Goal: Information Seeking & Learning: Learn about a topic

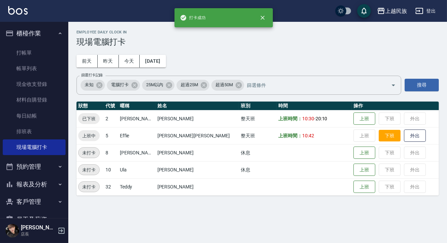
click at [378, 135] on button "下班" at bounding box center [389, 136] width 22 height 12
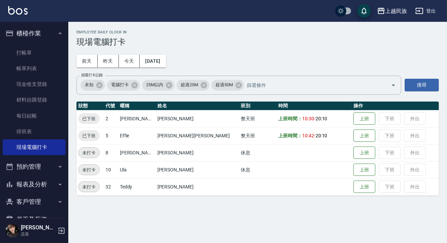
click at [18, 12] on img at bounding box center [17, 10] width 19 height 9
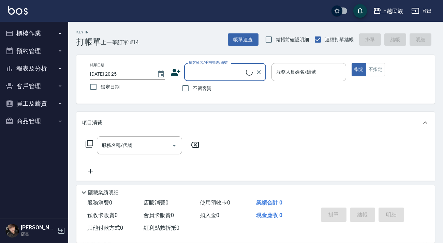
click at [25, 32] on button "櫃檯作業" at bounding box center [34, 34] width 63 height 18
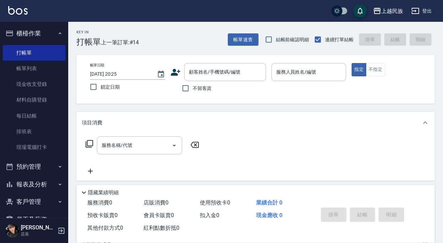
click at [34, 27] on button "櫃檯作業" at bounding box center [34, 34] width 63 height 18
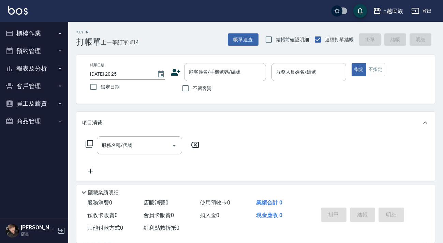
click at [210, 88] on span "不留客資" at bounding box center [202, 88] width 19 height 7
click at [193, 88] on input "不留客資" at bounding box center [185, 88] width 14 height 14
checkbox input "true"
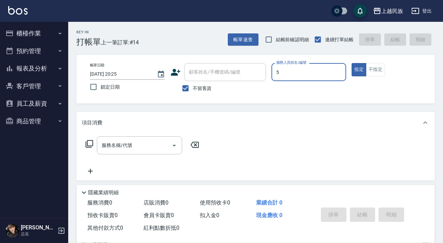
type input "Effie-5"
type button "true"
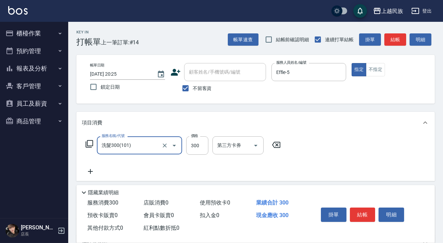
type input "洗髮300(101)"
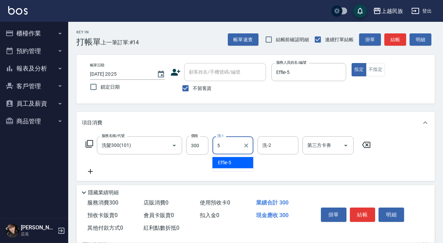
type input "Effie-5"
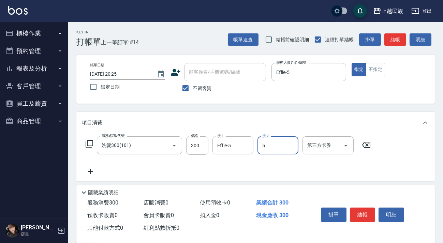
type input "Effie-5"
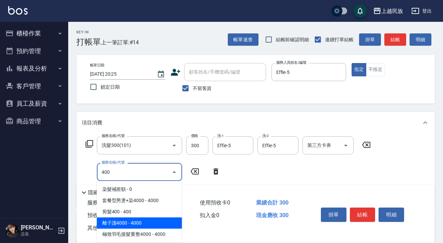
click at [157, 218] on span "離子護4000 - 4000" at bounding box center [139, 223] width 85 height 11
type input "離子護4000(604)"
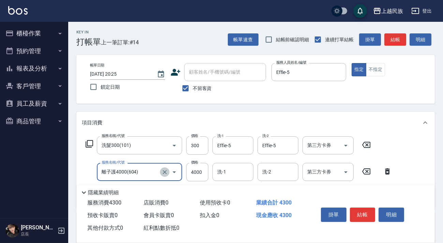
click at [161, 174] on icon "Clear" at bounding box center [164, 172] width 7 height 7
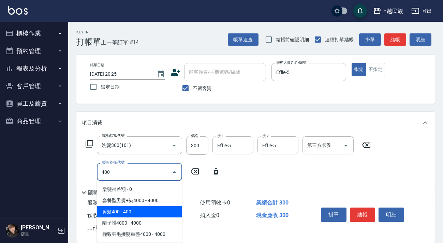
click at [133, 210] on span "剪髮400 - 400" at bounding box center [139, 211] width 85 height 11
type input "剪髮400(303)"
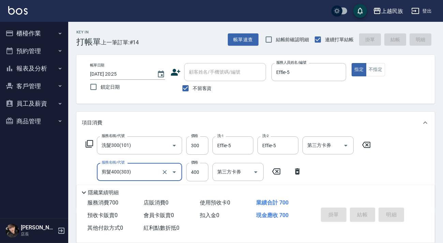
type input "[DATE] 20:44"
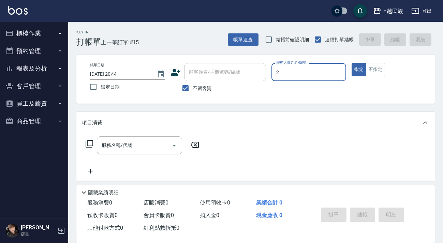
type input "[PERSON_NAME]-2"
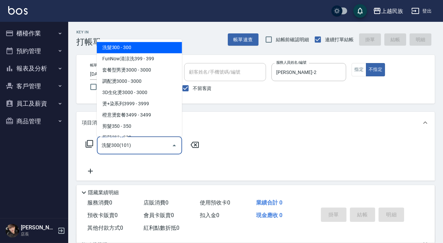
type input "洗髮300(101)"
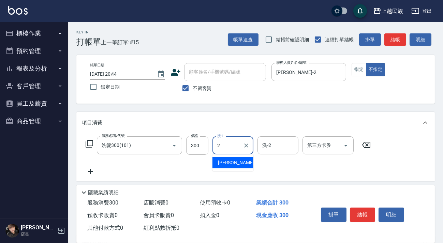
type input "[PERSON_NAME]-2"
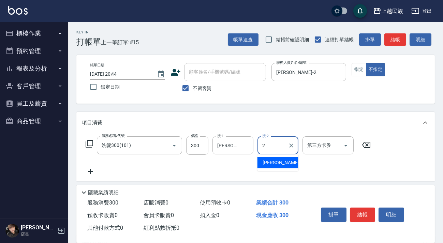
type input "[PERSON_NAME]-2"
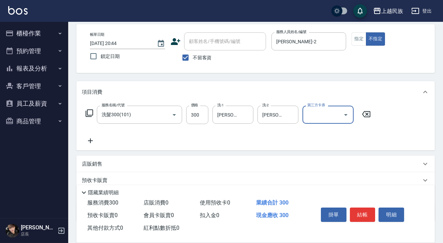
scroll to position [62, 0]
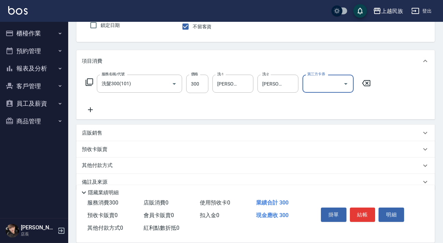
click at [102, 130] on p "店販銷售" at bounding box center [92, 133] width 20 height 7
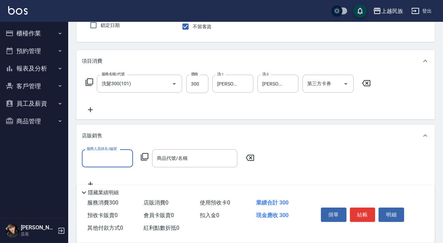
scroll to position [12, 0]
type input "[PERSON_NAME]-2"
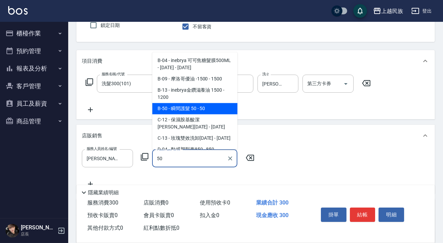
click at [172, 104] on span "B-50 - 瞬間護髮 50 - 50" at bounding box center [194, 108] width 85 height 11
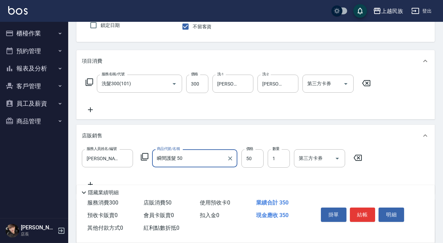
scroll to position [0, 0]
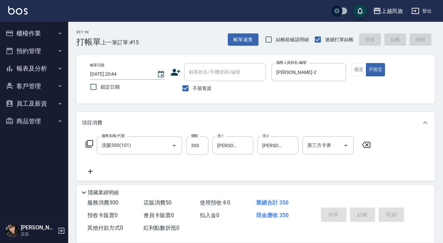
type input "瞬間護髮 50"
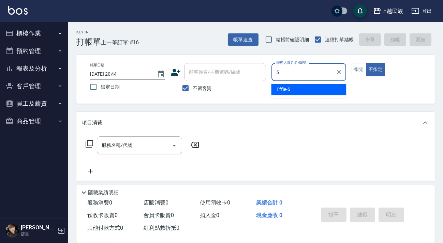
type input "Effie-5"
type button "false"
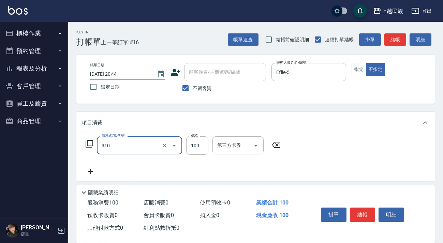
type input "瀏海100(310)"
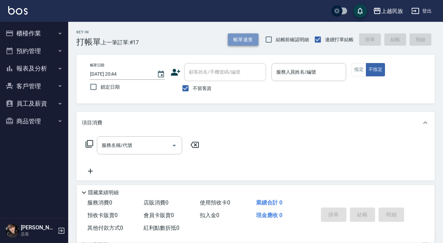
click at [233, 37] on button "帳單速查" at bounding box center [243, 39] width 31 height 13
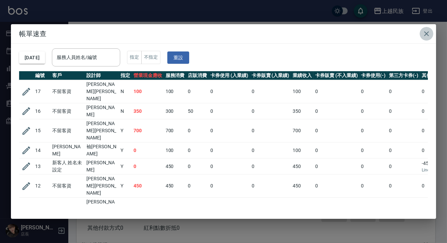
click at [427, 35] on icon "button" at bounding box center [426, 33] width 5 height 5
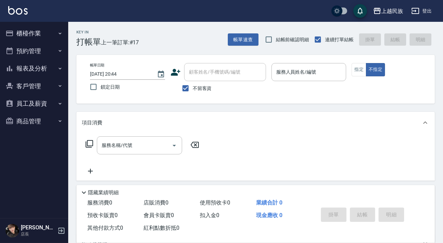
click at [55, 31] on button "櫃檯作業" at bounding box center [34, 34] width 63 height 18
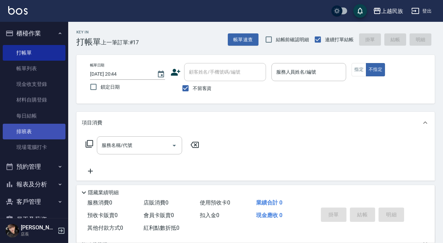
drag, startPoint x: 51, startPoint y: 143, endPoint x: 54, endPoint y: 133, distance: 10.8
click at [50, 144] on link "現場電腦打卡" at bounding box center [34, 148] width 63 height 16
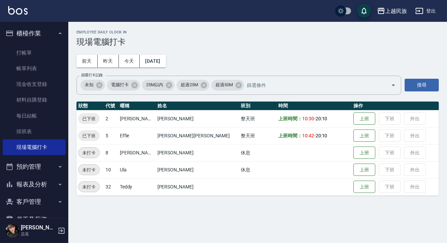
click at [40, 34] on button "櫃檯作業" at bounding box center [34, 34] width 63 height 18
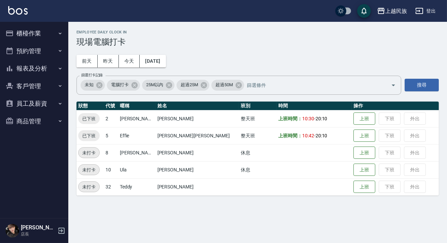
click at [41, 65] on button "報表及分析" at bounding box center [34, 69] width 63 height 18
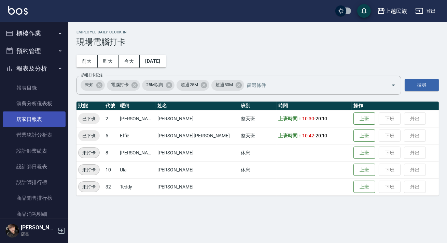
click at [32, 119] on link "店家日報表" at bounding box center [34, 120] width 63 height 16
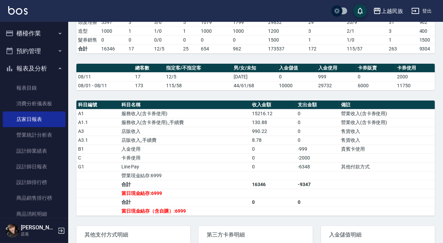
scroll to position [217, 0]
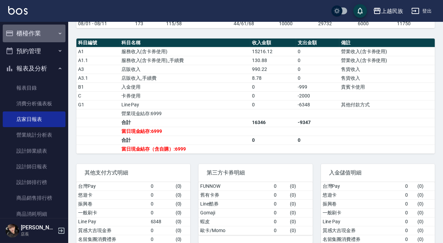
click at [49, 33] on button "櫃檯作業" at bounding box center [34, 34] width 63 height 18
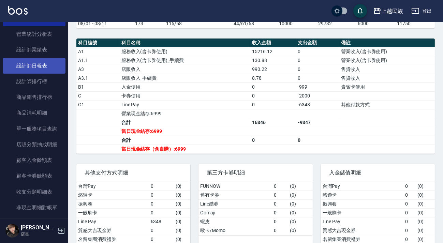
click at [45, 68] on link "設計師日報表" at bounding box center [34, 66] width 63 height 16
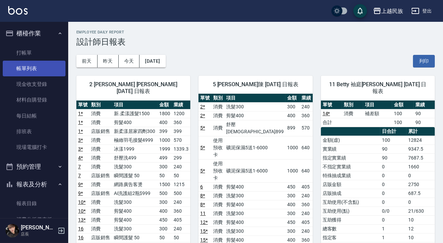
click at [37, 65] on link "帳單列表" at bounding box center [34, 69] width 63 height 16
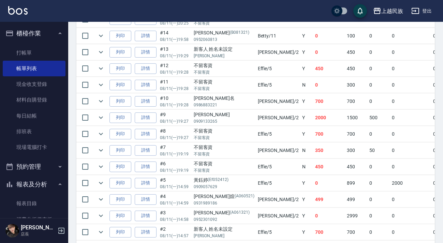
scroll to position [292, 0]
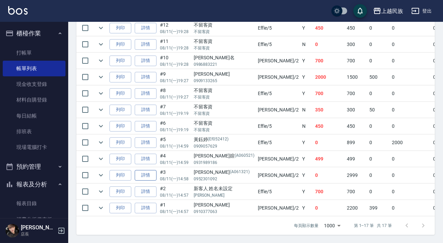
click at [150, 170] on link "詳情" at bounding box center [146, 175] width 22 height 11
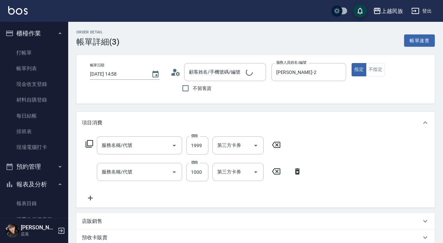
type input "[DATE] 14:58"
type input "[PERSON_NAME]-2"
type input "[PERSON_NAME]/0952301092/A061321"
type input "冰漾1999(803)"
type input "極緻羽毛接髮4999(713)"
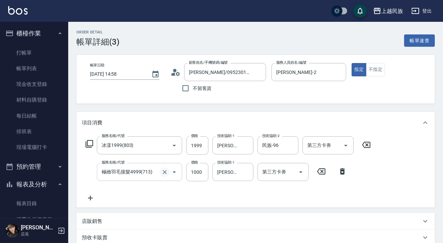
click at [162, 173] on icon "Clear" at bounding box center [164, 172] width 7 height 7
click at [138, 173] on input "服務名稱/代號" at bounding box center [130, 172] width 60 height 12
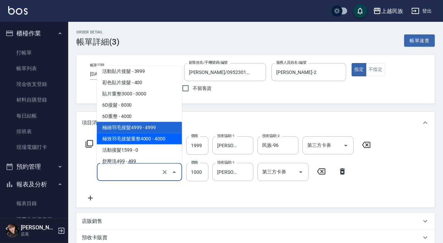
scroll to position [1475, 0]
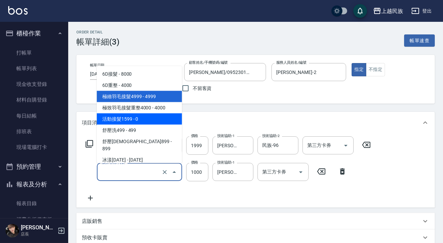
click at [143, 121] on span "活動接髮1599 - 0" at bounding box center [139, 118] width 85 height 11
type input "0"
type input "活動接髮1599(715)"
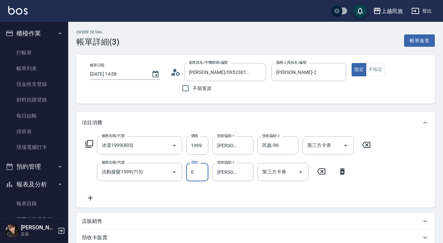
click at [189, 167] on input "0" at bounding box center [197, 172] width 22 height 18
type input "1000"
type input "[PERSON_NAME]-2"
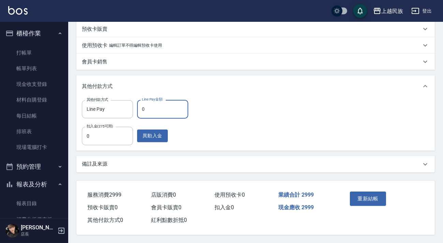
click at [170, 106] on input "0" at bounding box center [162, 109] width 51 height 18
type input "2999"
click at [364, 200] on button "重新結帳" at bounding box center [368, 199] width 36 height 14
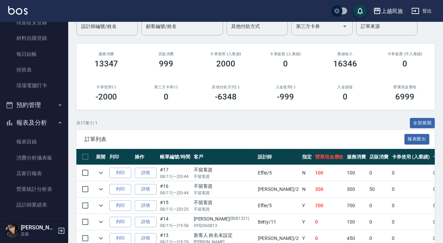
scroll to position [93, 0]
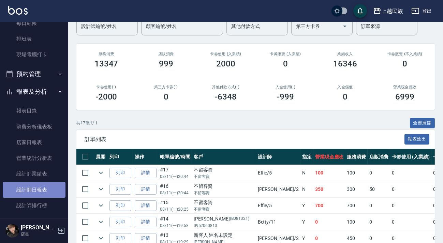
click at [42, 193] on link "設計師日報表" at bounding box center [34, 190] width 63 height 16
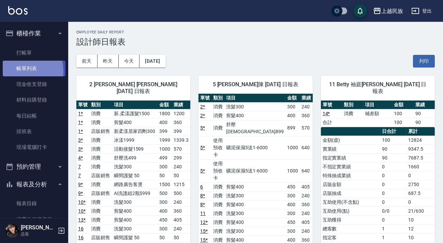
click at [4, 72] on link "帳單列表" at bounding box center [34, 69] width 63 height 16
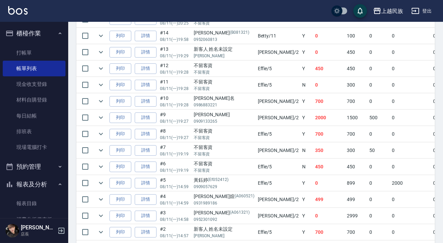
scroll to position [292, 0]
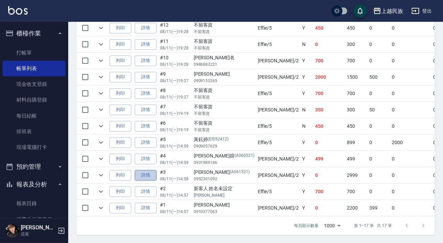
click at [150, 170] on link "詳情" at bounding box center [146, 175] width 22 height 11
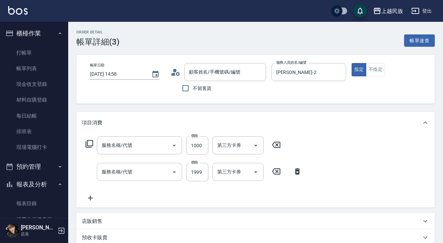
type input "[DATE] 14:58"
type input "[PERSON_NAME]-2"
type input "[PERSON_NAME]/0952301092/A061321"
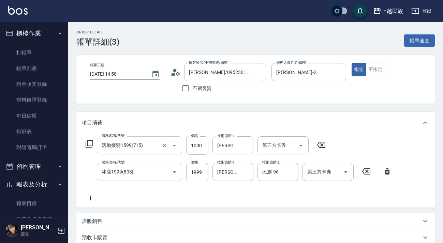
type input "活動接髮1599(715)"
type input "冰漾1999(803)"
click at [164, 144] on icon "Clear" at bounding box center [164, 145] width 7 height 7
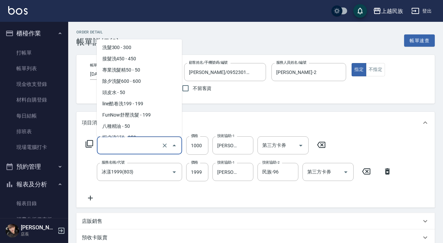
click at [140, 144] on input "服務名稱/代號" at bounding box center [130, 146] width 60 height 12
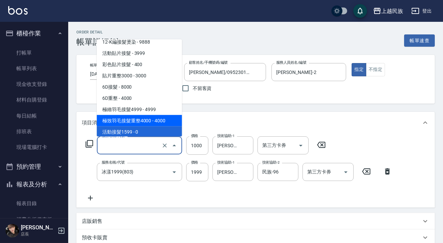
click at [161, 120] on span "極致羽毛接髮重整4000 - 4000" at bounding box center [139, 120] width 85 height 11
type input "極致羽毛接髮重整4000(714)"
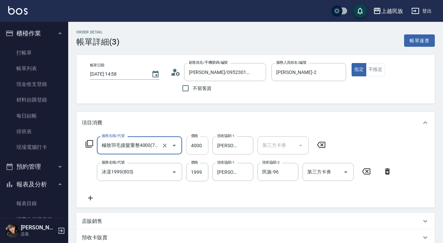
click at [196, 145] on input "4000" at bounding box center [197, 145] width 22 height 18
type input "1"
type input "0"
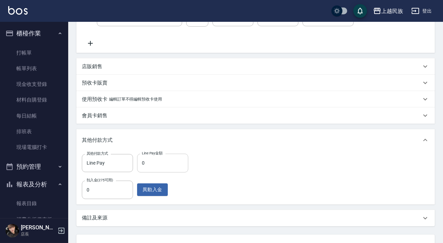
type input "1000"
click at [164, 167] on input "0" at bounding box center [162, 163] width 51 height 18
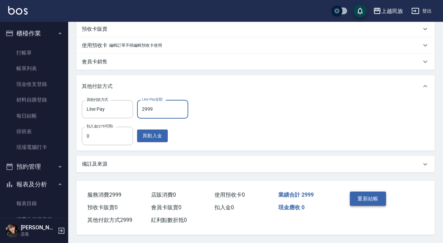
type input "2999"
drag, startPoint x: 362, startPoint y: 193, endPoint x: 323, endPoint y: 159, distance: 51.7
click at [362, 192] on button "重新結帳" at bounding box center [368, 199] width 36 height 14
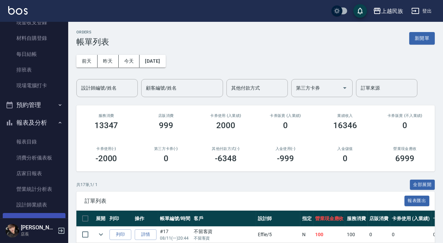
scroll to position [93, 0]
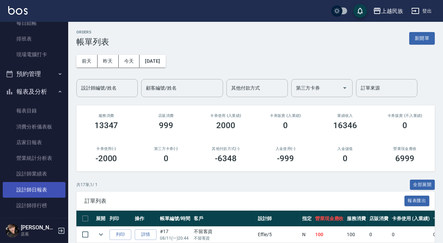
click at [42, 188] on link "設計師日報表" at bounding box center [34, 190] width 63 height 16
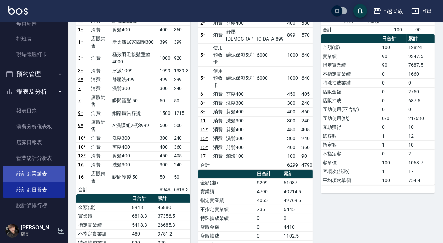
scroll to position [155, 0]
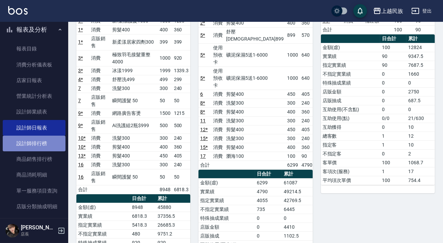
click at [41, 148] on link "設計師排行榜" at bounding box center [34, 144] width 63 height 16
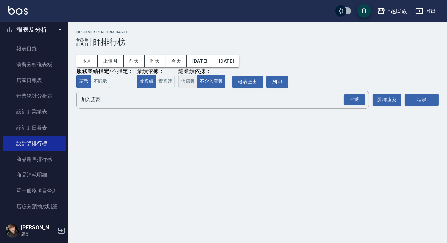
click at [184, 85] on button "含店販" at bounding box center [187, 81] width 19 height 13
click at [357, 100] on div "全選" at bounding box center [354, 99] width 22 height 11
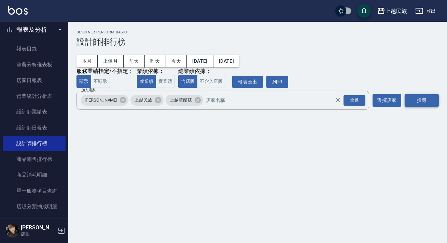
click at [416, 100] on button "搜尋" at bounding box center [421, 100] width 34 height 13
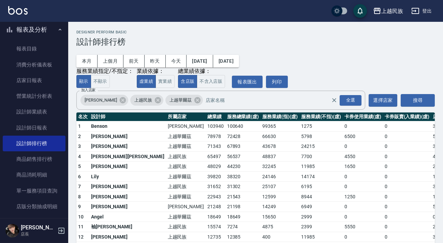
scroll to position [31, 0]
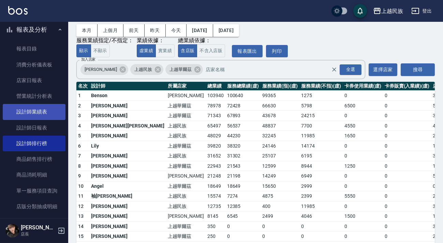
click at [42, 115] on link "設計師業績表" at bounding box center [34, 112] width 63 height 16
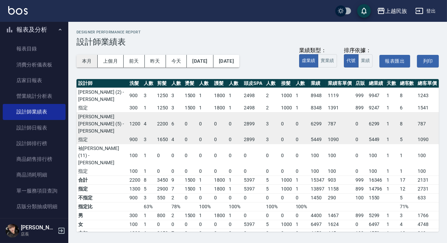
click at [89, 62] on button "本月" at bounding box center [86, 61] width 21 height 13
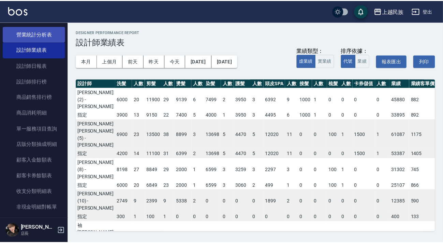
scroll to position [186, 0]
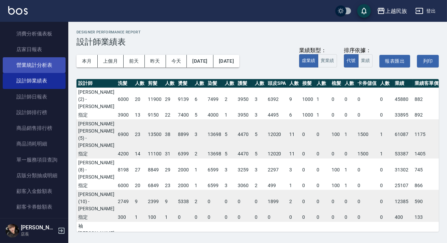
click at [42, 65] on link "營業統計分析表" at bounding box center [34, 65] width 63 height 16
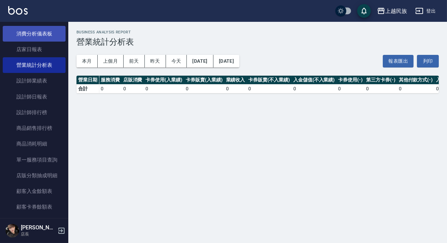
click at [55, 30] on link "消費分析儀表板" at bounding box center [34, 34] width 63 height 16
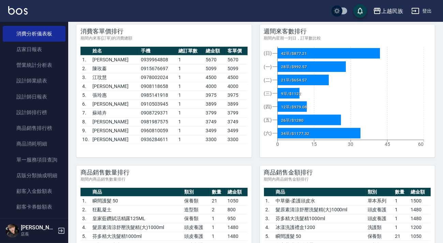
scroll to position [651, 0]
